Goal: Information Seeking & Learning: Learn about a topic

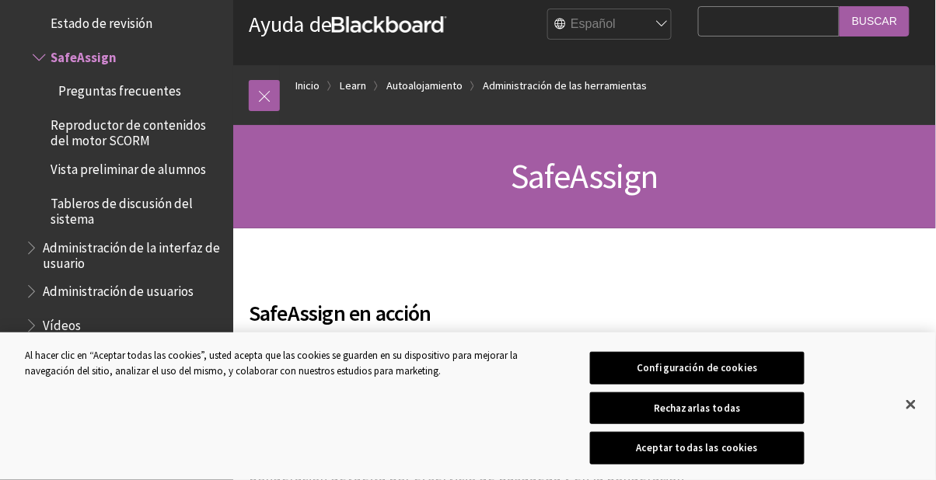
scroll to position [73, 0]
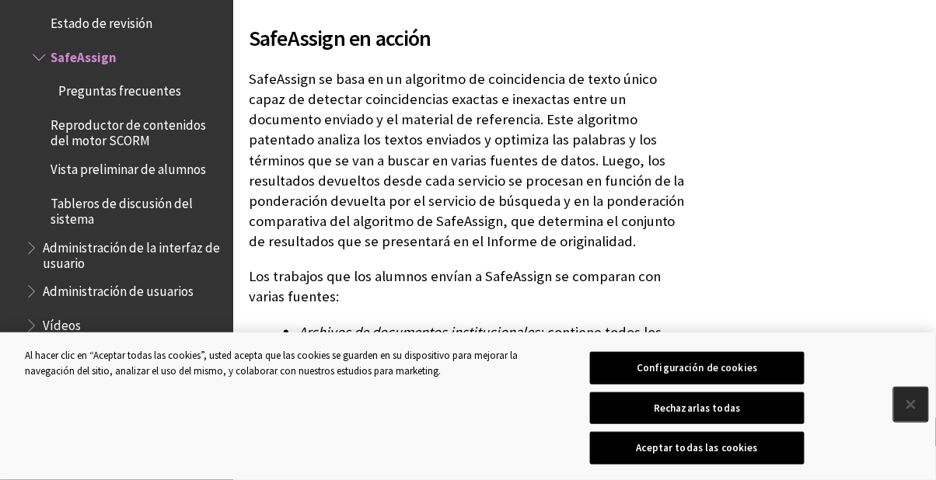
click at [915, 422] on button "Cerrar" at bounding box center [911, 405] width 34 height 34
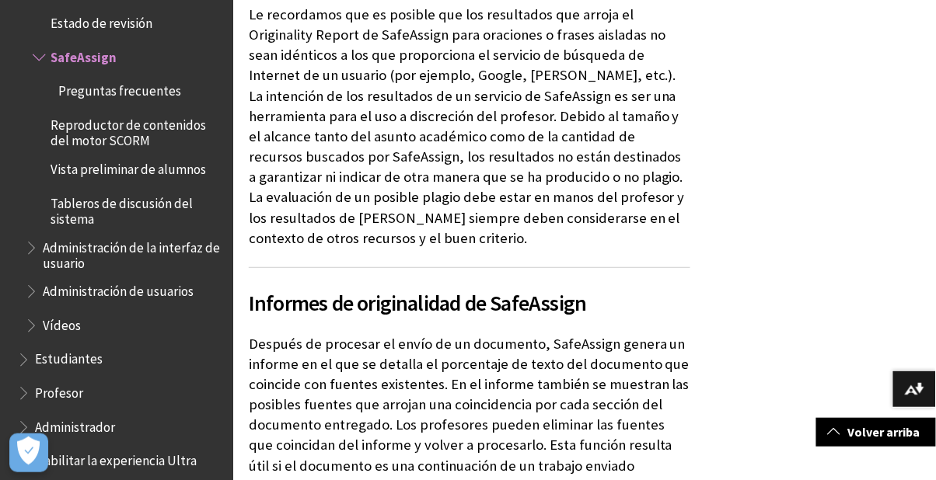
scroll to position [2751, 0]
click at [87, 45] on span "SafeAssign" at bounding box center [128, 57] width 191 height 26
click at [90, 44] on span "SafeAssign" at bounding box center [84, 54] width 66 height 21
click at [93, 351] on span "Estudiantes" at bounding box center [120, 360] width 207 height 26
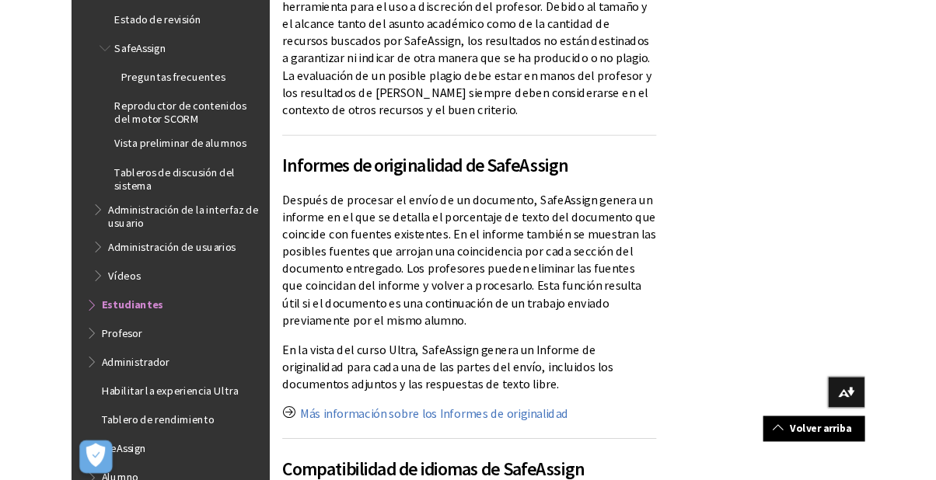
scroll to position [2900, 0]
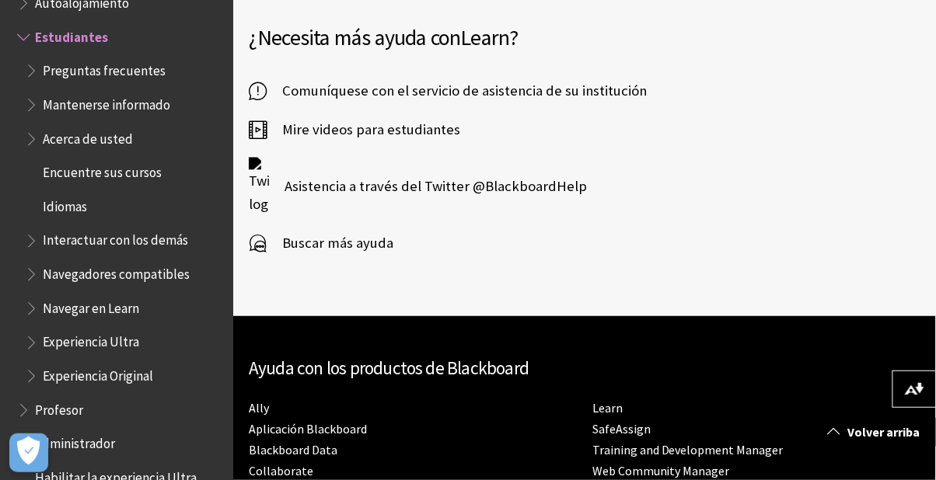
scroll to position [2135, 0]
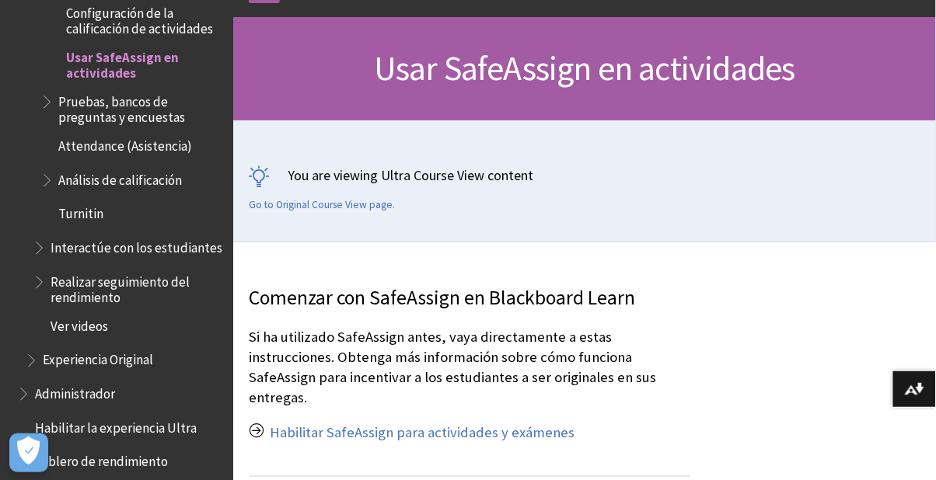
scroll to position [127, 0]
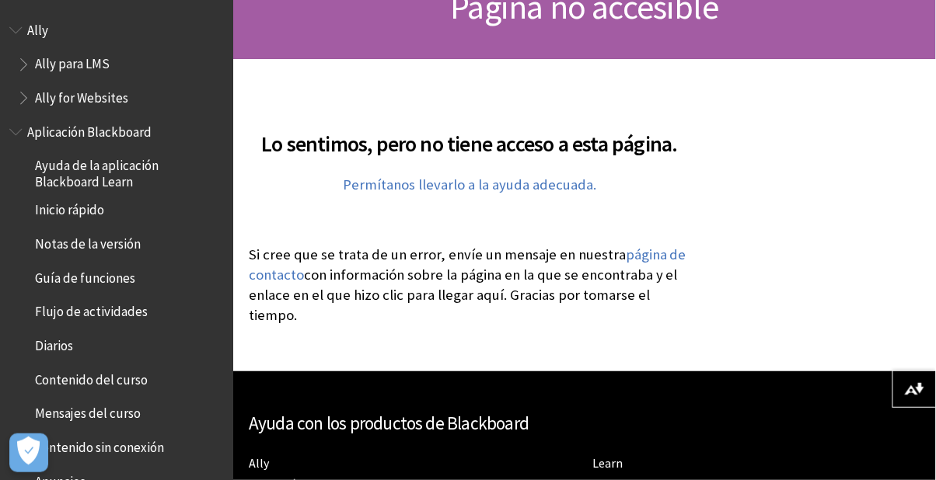
scroll to position [187, 0]
